Goal: Task Accomplishment & Management: Complete application form

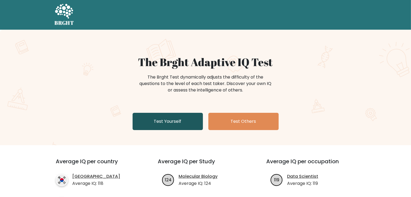
click at [167, 120] on link "Test Yourself" at bounding box center [168, 121] width 70 height 17
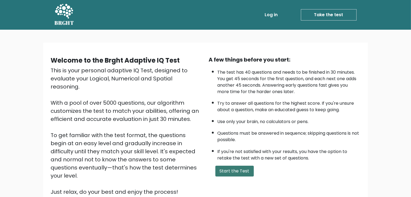
click at [243, 166] on button "Start the Test" at bounding box center [234, 171] width 38 height 11
click at [266, 17] on link "Log in" at bounding box center [271, 14] width 17 height 11
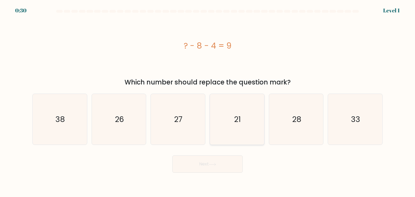
click at [244, 123] on icon "21" at bounding box center [237, 119] width 51 height 51
click at [208, 101] on input "d. 21" at bounding box center [208, 100] width 0 height 3
radio input "true"
click at [226, 167] on button "Next" at bounding box center [208, 164] width 70 height 17
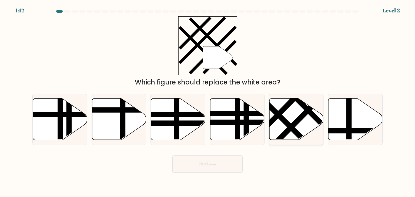
click at [280, 124] on icon at bounding box center [296, 120] width 54 height 42
click at [208, 101] on input "e." at bounding box center [208, 100] width 0 height 3
radio input "true"
click at [227, 160] on button "Next" at bounding box center [208, 164] width 70 height 17
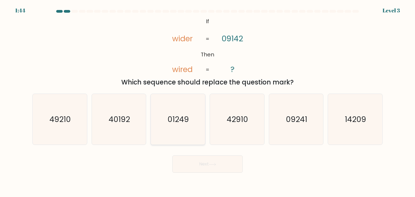
click at [188, 117] on text "01249" at bounding box center [178, 119] width 21 height 11
click at [208, 101] on input "c. 01249" at bounding box center [208, 100] width 0 height 3
radio input "true"
click at [300, 125] on icon "09241" at bounding box center [296, 119] width 51 height 51
click at [298, 137] on icon "09241" at bounding box center [296, 119] width 51 height 51
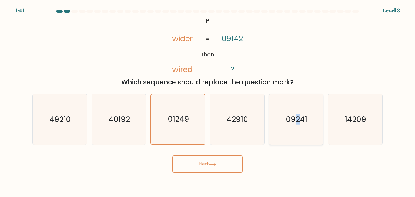
click at [208, 101] on input "e. 09241" at bounding box center [208, 100] width 0 height 3
radio input "true"
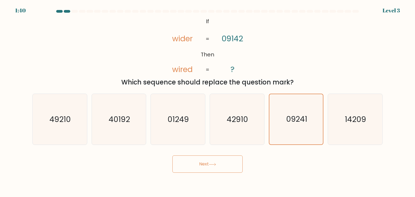
click at [222, 176] on body "1:40 Level 3 If" at bounding box center [207, 98] width 415 height 197
click at [222, 169] on button "Next" at bounding box center [208, 164] width 70 height 17
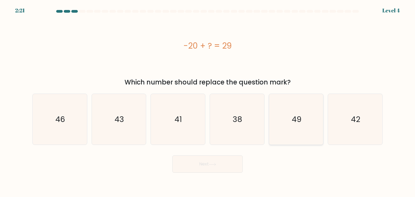
drag, startPoint x: 295, startPoint y: 125, endPoint x: 291, endPoint y: 129, distance: 5.7
click at [295, 125] on icon "49" at bounding box center [296, 119] width 51 height 51
click at [208, 101] on input "e. 49" at bounding box center [208, 100] width 0 height 3
radio input "true"
click at [234, 154] on div "Next" at bounding box center [207, 162] width 357 height 21
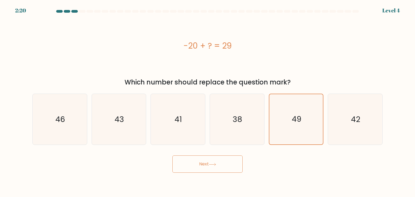
click at [232, 158] on button "Next" at bounding box center [208, 164] width 70 height 17
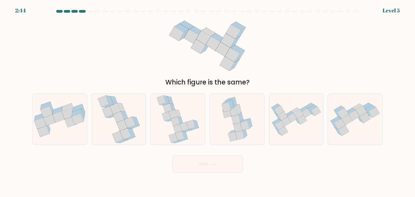
click at [223, 161] on button "Next" at bounding box center [208, 164] width 70 height 17
click at [305, 130] on icon at bounding box center [296, 119] width 54 height 39
click at [208, 101] on input "e." at bounding box center [208, 100] width 0 height 3
radio input "true"
click at [226, 163] on button "Next" at bounding box center [208, 164] width 70 height 17
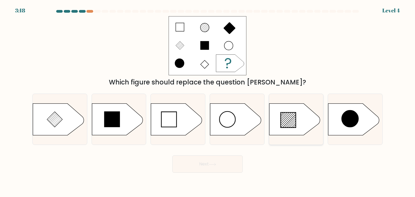
click at [284, 124] on icon at bounding box center [296, 120] width 54 height 32
click at [208, 101] on input "e." at bounding box center [208, 100] width 0 height 3
radio input "true"
click at [234, 164] on button "Next" at bounding box center [208, 164] width 70 height 17
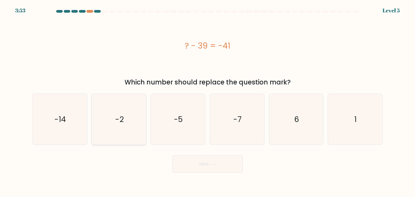
click at [131, 119] on icon "-2" at bounding box center [119, 119] width 51 height 51
click at [208, 101] on input "b. -2" at bounding box center [208, 100] width 0 height 3
radio input "true"
click at [224, 168] on button "Next" at bounding box center [208, 164] width 70 height 17
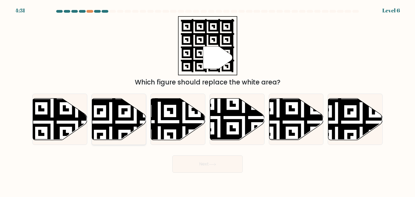
click at [130, 112] on icon at bounding box center [119, 120] width 54 height 42
click at [208, 101] on input "b." at bounding box center [208, 100] width 0 height 3
radio input "true"
click at [223, 164] on button "Next" at bounding box center [208, 164] width 70 height 17
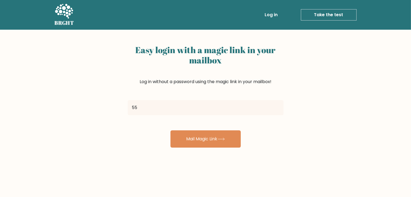
type input "5590557bhaveshkarthikeyanrk@gmail.com"
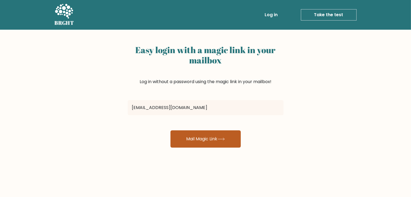
click at [204, 143] on button "Mail Magic Link" at bounding box center [205, 139] width 70 height 17
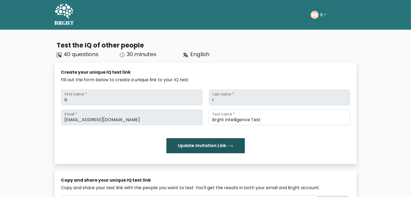
click at [208, 146] on button "Update Invitation Link" at bounding box center [205, 145] width 78 height 15
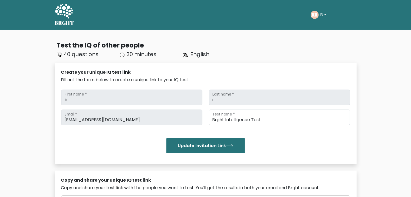
click at [72, 9] on icon at bounding box center [64, 12] width 19 height 16
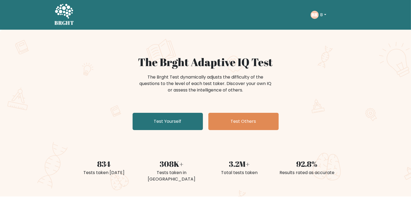
click at [68, 14] on icon at bounding box center [64, 11] width 18 height 15
click at [313, 14] on text "BR" at bounding box center [314, 15] width 6 height 6
click at [325, 14] on button "B" at bounding box center [323, 14] width 9 height 7
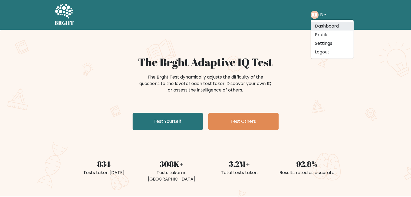
click at [328, 27] on link "Dashboard" at bounding box center [332, 26] width 43 height 9
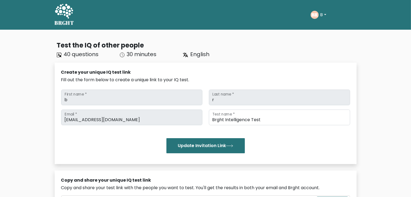
click at [326, 15] on button "B" at bounding box center [323, 14] width 9 height 7
click at [327, 31] on link "Profile" at bounding box center [332, 35] width 43 height 9
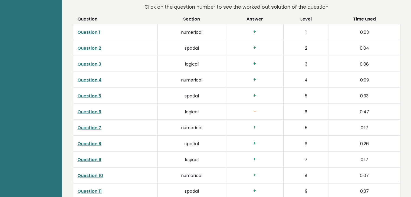
scroll to position [838, 0]
